Goal: Task Accomplishment & Management: Manage account settings

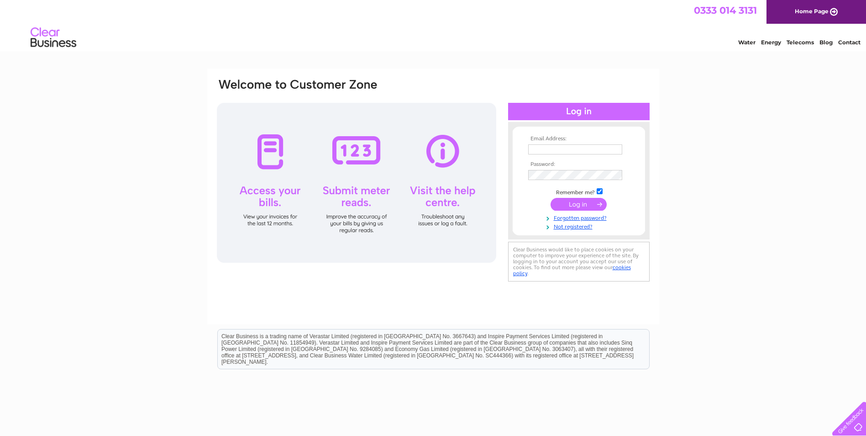
type input "finance@firstmortgage.co.uk"
click at [583, 205] on input "submit" at bounding box center [579, 204] width 56 height 13
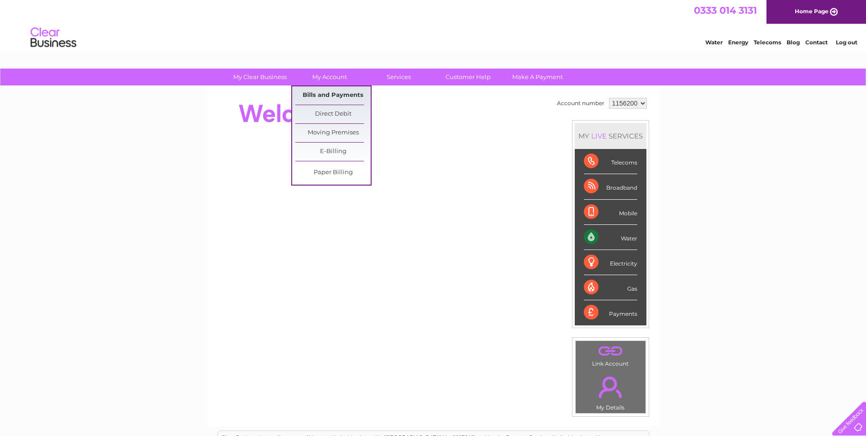
click at [328, 95] on link "Bills and Payments" at bounding box center [332, 95] width 75 height 18
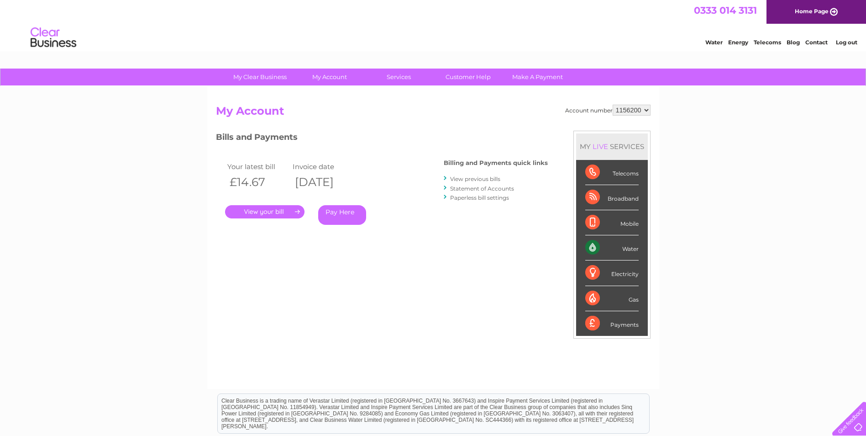
click at [282, 211] on link "." at bounding box center [264, 211] width 79 height 13
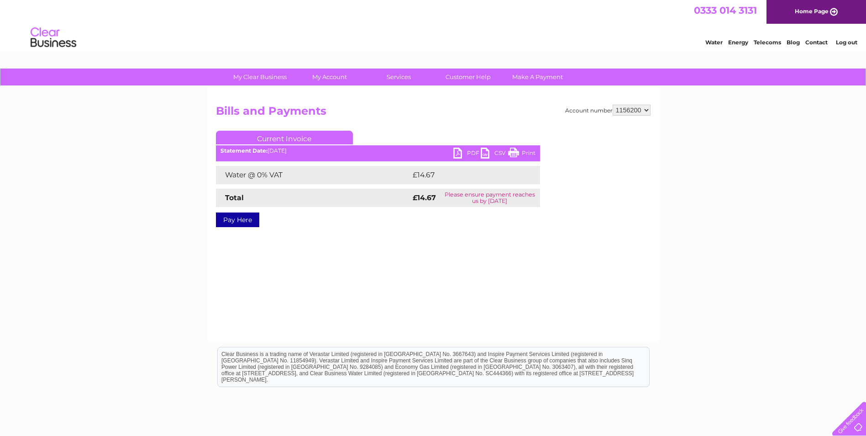
click at [458, 153] on link "PDF" at bounding box center [466, 153] width 27 height 13
